Goal: Information Seeking & Learning: Learn about a topic

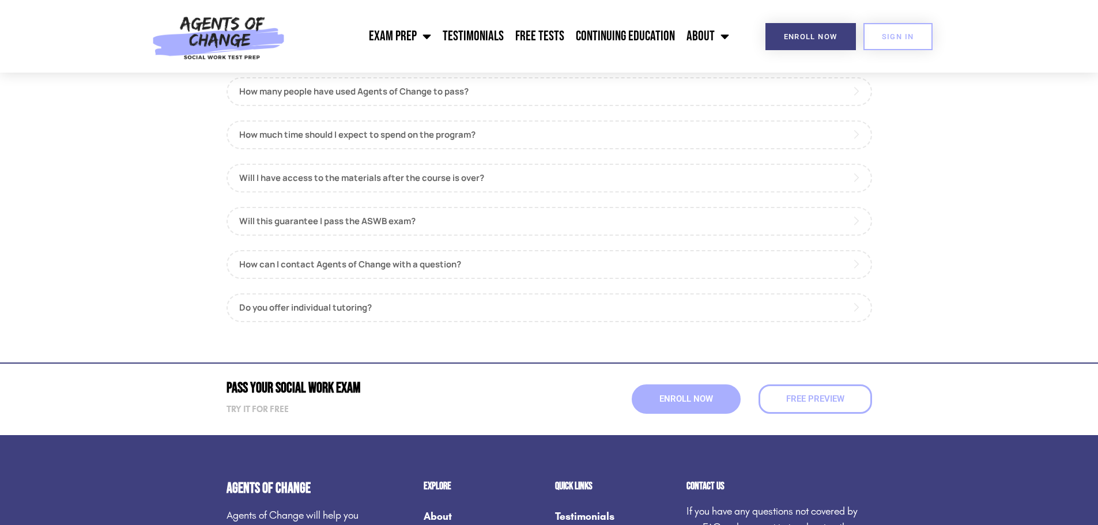
scroll to position [1341, 0]
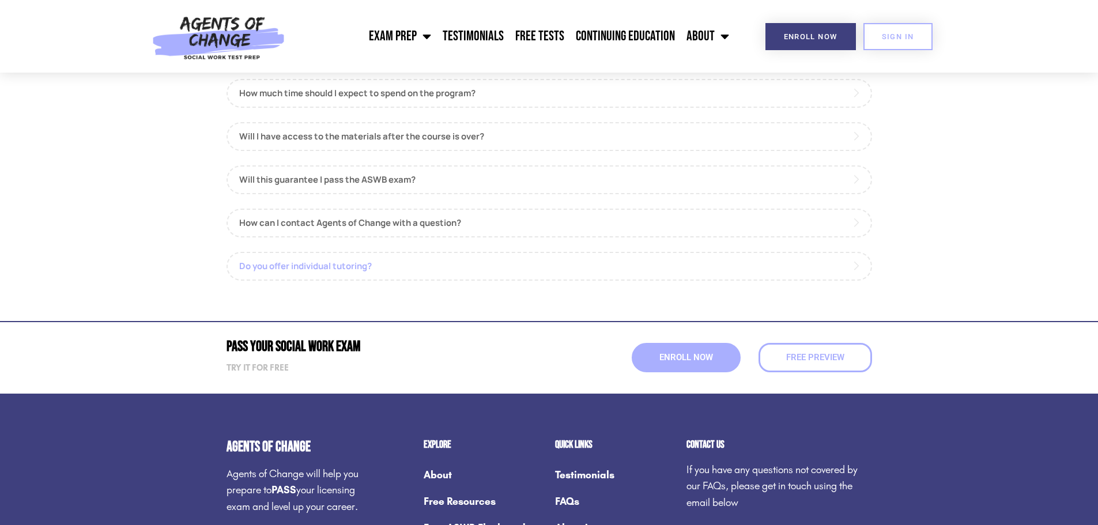
click at [309, 266] on link "Do you offer individual tutoring?" at bounding box center [548, 266] width 645 height 29
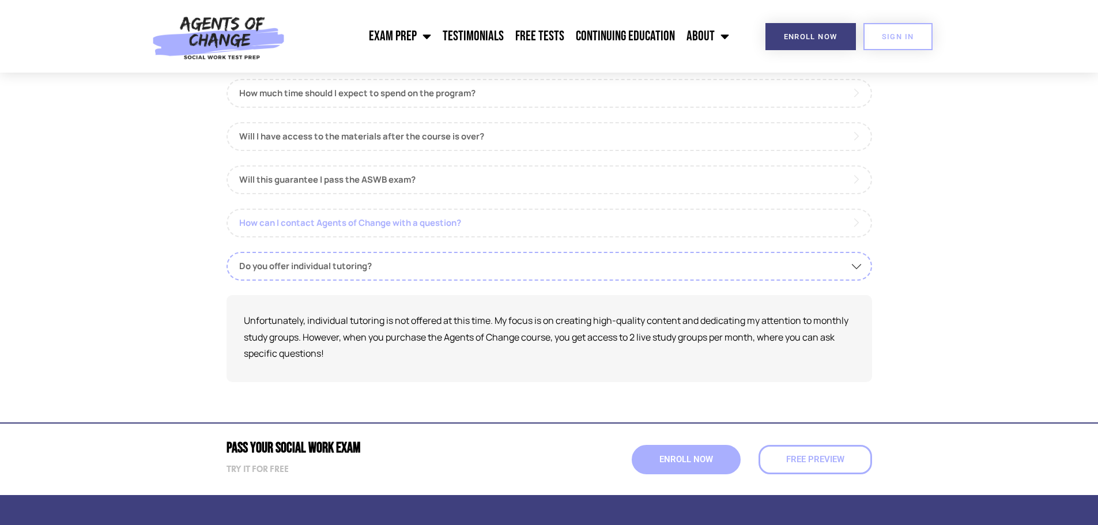
click at [323, 222] on link "How can I contact Agents of Change with a question?" at bounding box center [548, 223] width 645 height 29
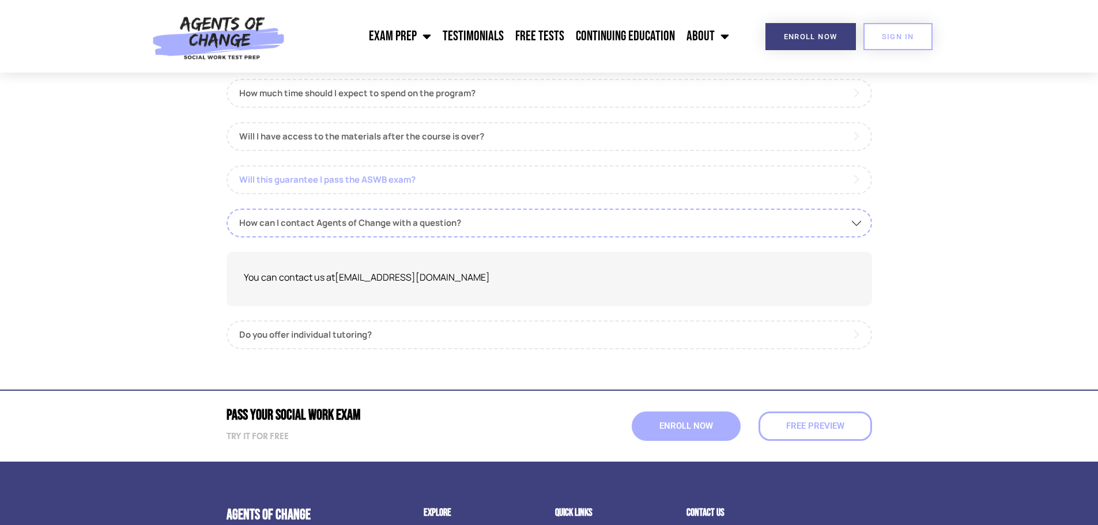
click at [283, 183] on link "Will this guarantee I pass the ASWB exam?" at bounding box center [548, 179] width 645 height 29
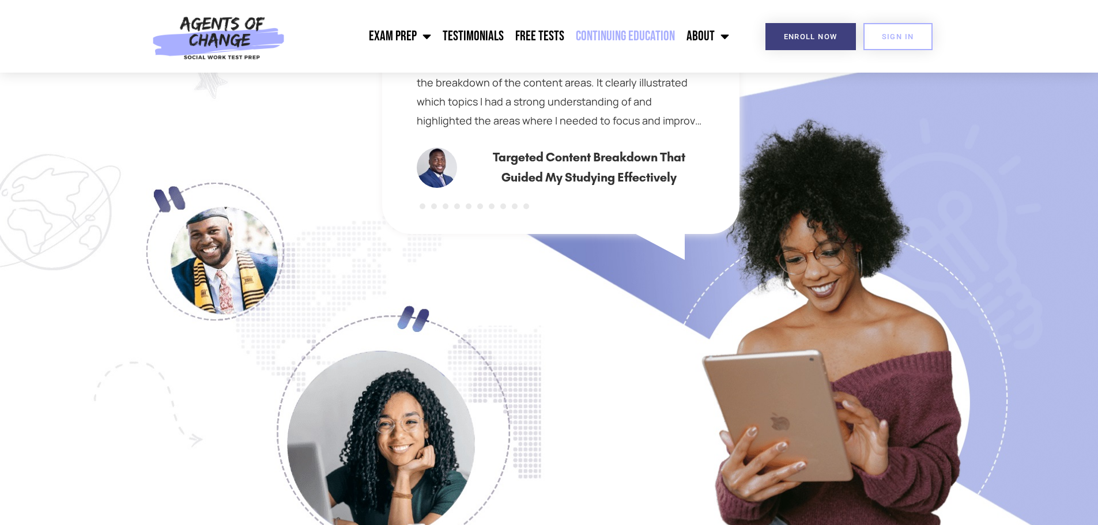
scroll to position [765, 0]
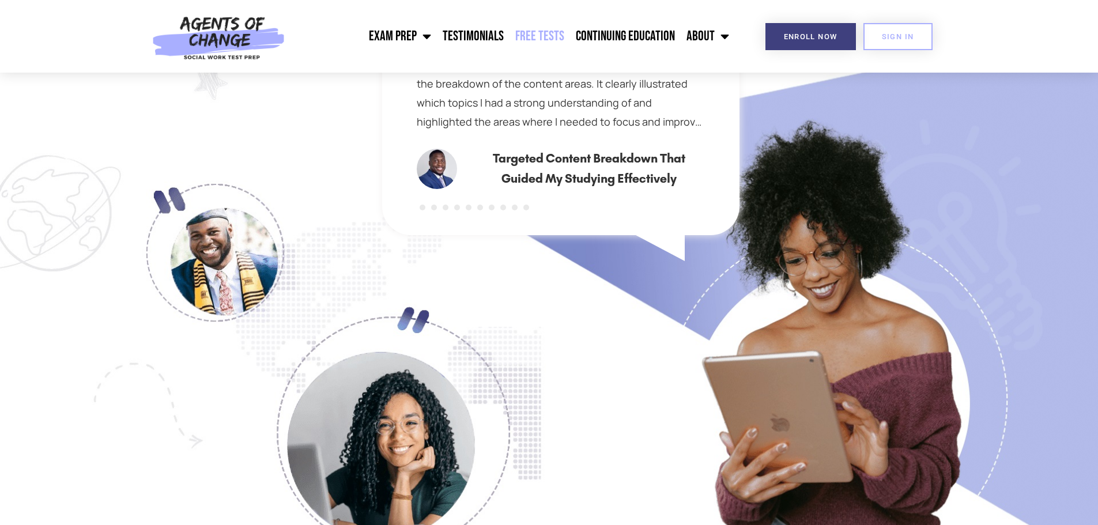
click at [555, 40] on link "Free Tests" at bounding box center [539, 36] width 60 height 29
